Goal: Task Accomplishment & Management: Use online tool/utility

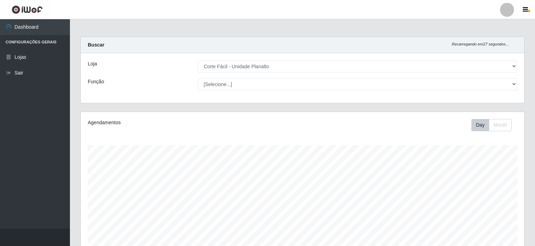
select select "202"
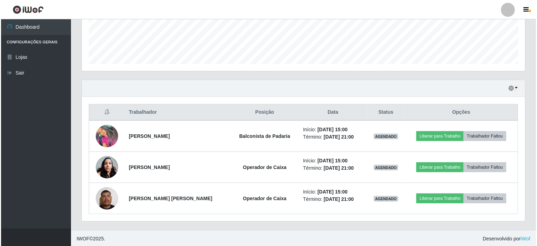
scroll to position [145, 443]
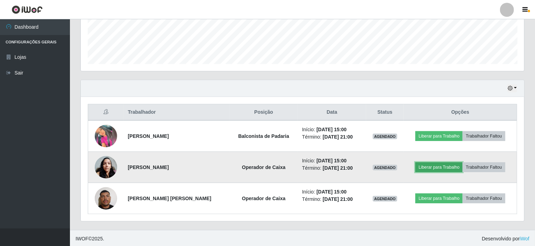
click at [438, 164] on button "Liberar para Trabalho" at bounding box center [438, 167] width 47 height 10
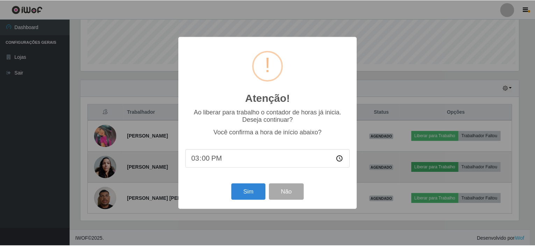
scroll to position [145, 440]
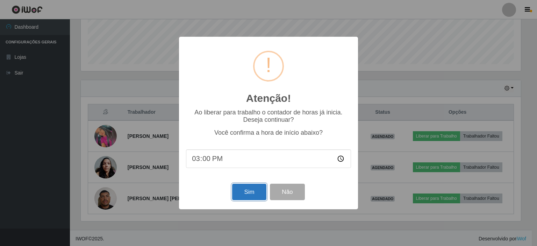
click at [254, 192] on button "Sim" at bounding box center [249, 192] width 34 height 16
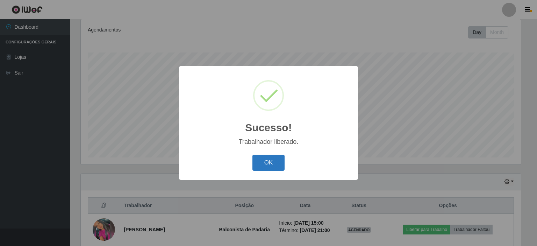
click at [268, 169] on button "OK" at bounding box center [268, 163] width 33 height 16
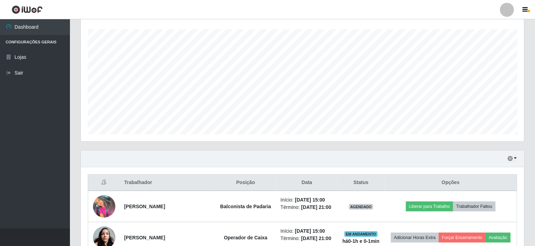
scroll to position [128, 0]
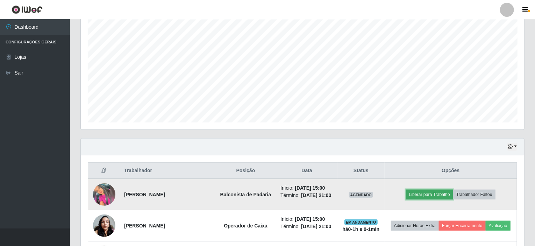
click at [433, 192] on button "Liberar para Trabalho" at bounding box center [429, 194] width 47 height 10
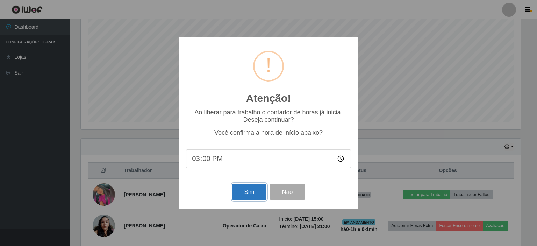
click at [235, 198] on button "Sim" at bounding box center [249, 192] width 34 height 16
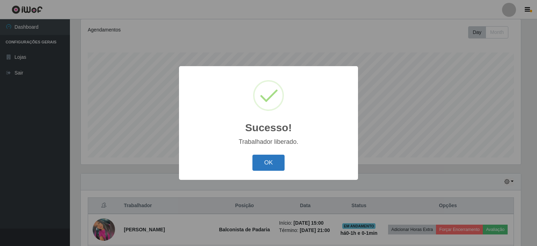
click at [267, 163] on button "OK" at bounding box center [268, 163] width 33 height 16
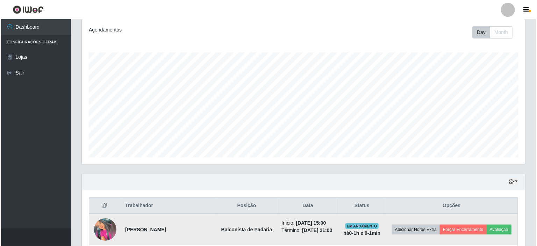
scroll to position [163, 0]
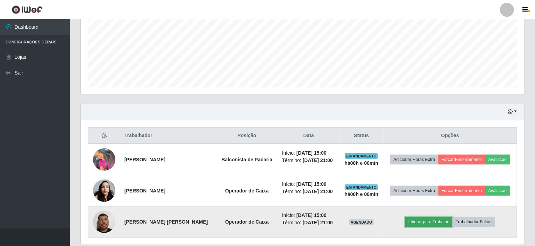
click at [416, 222] on button "Liberar para Trabalho" at bounding box center [428, 222] width 47 height 10
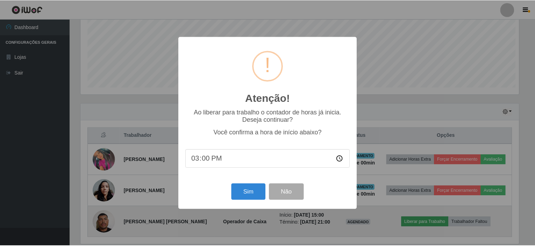
scroll to position [145, 440]
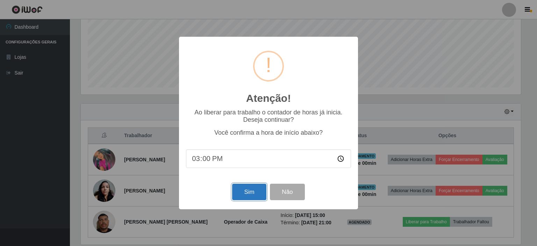
click at [257, 198] on button "Sim" at bounding box center [249, 192] width 34 height 16
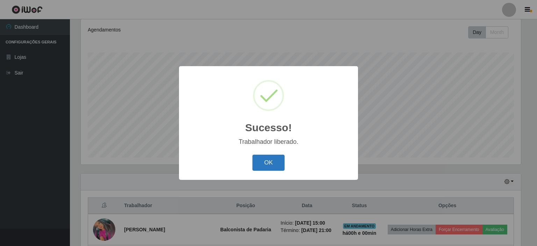
click at [270, 164] on button "OK" at bounding box center [268, 163] width 33 height 16
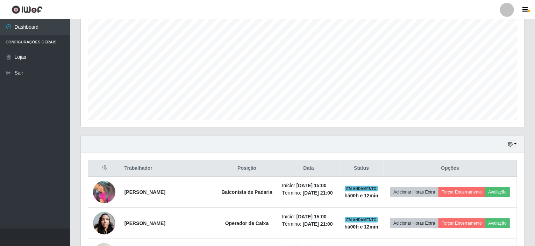
scroll to position [186, 0]
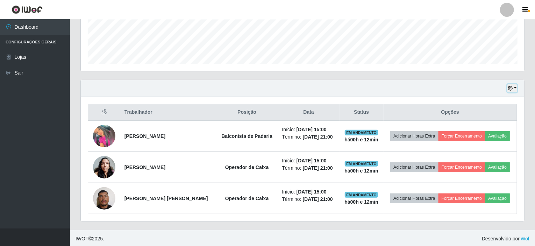
click at [515, 88] on button "button" at bounding box center [512, 88] width 10 height 8
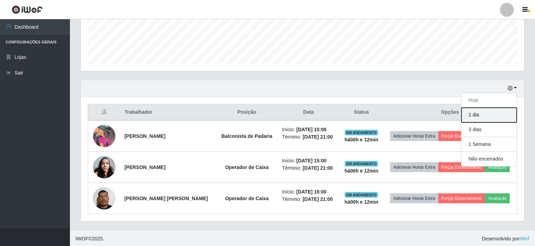
click at [488, 116] on button "1 dia" at bounding box center [488, 115] width 55 height 15
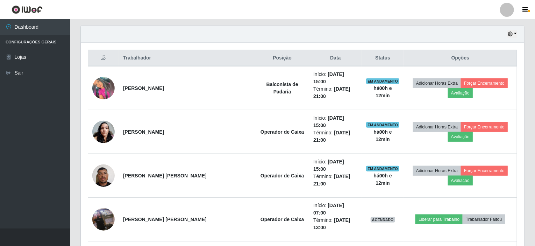
scroll to position [205, 0]
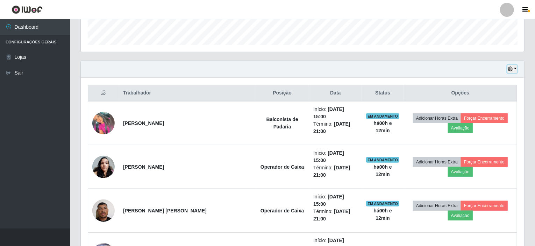
click at [516, 68] on button "button" at bounding box center [512, 69] width 10 height 8
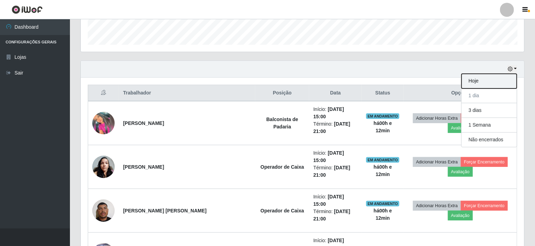
click at [487, 78] on button "Hoje" at bounding box center [488, 81] width 55 height 15
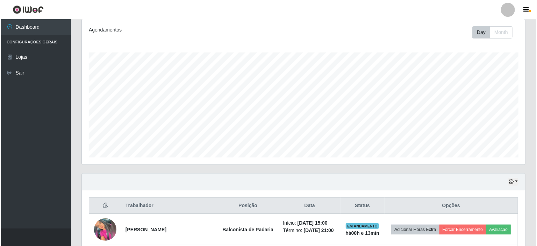
scroll to position [186, 0]
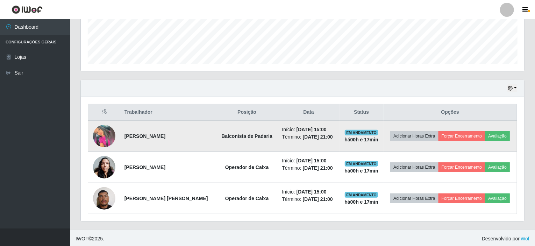
click at [105, 145] on img at bounding box center [104, 136] width 22 height 22
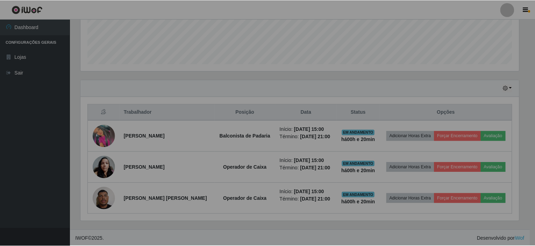
scroll to position [145, 443]
